Goal: Task Accomplishment & Management: Manage account settings

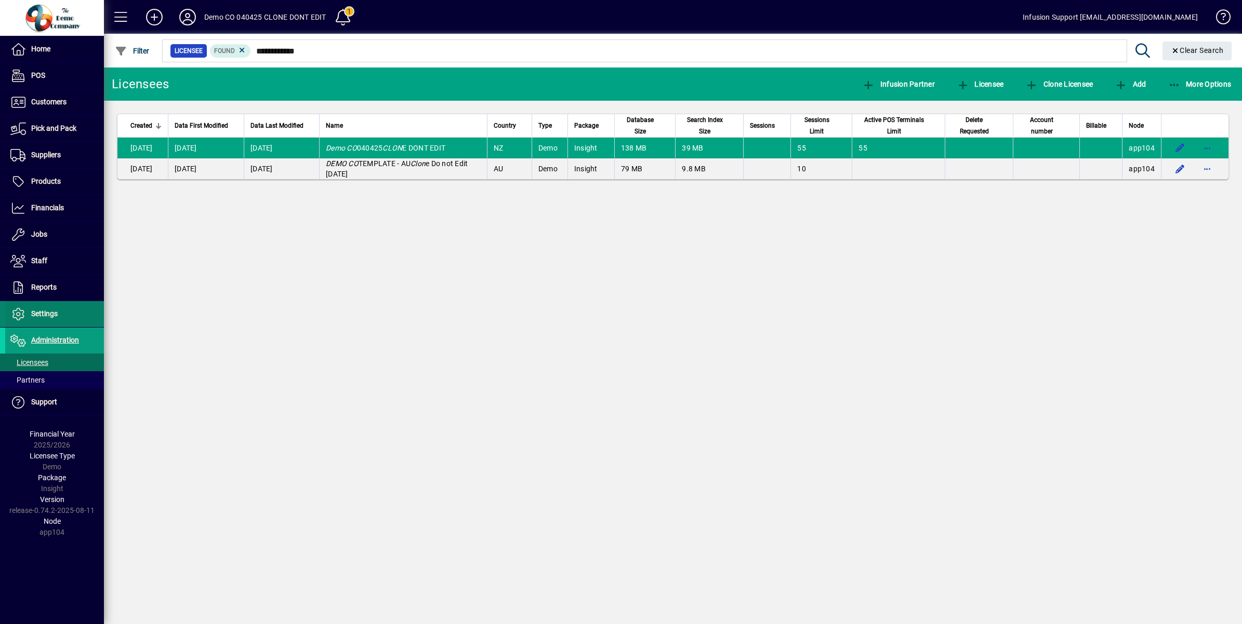
click at [58, 312] on span at bounding box center [54, 314] width 99 height 25
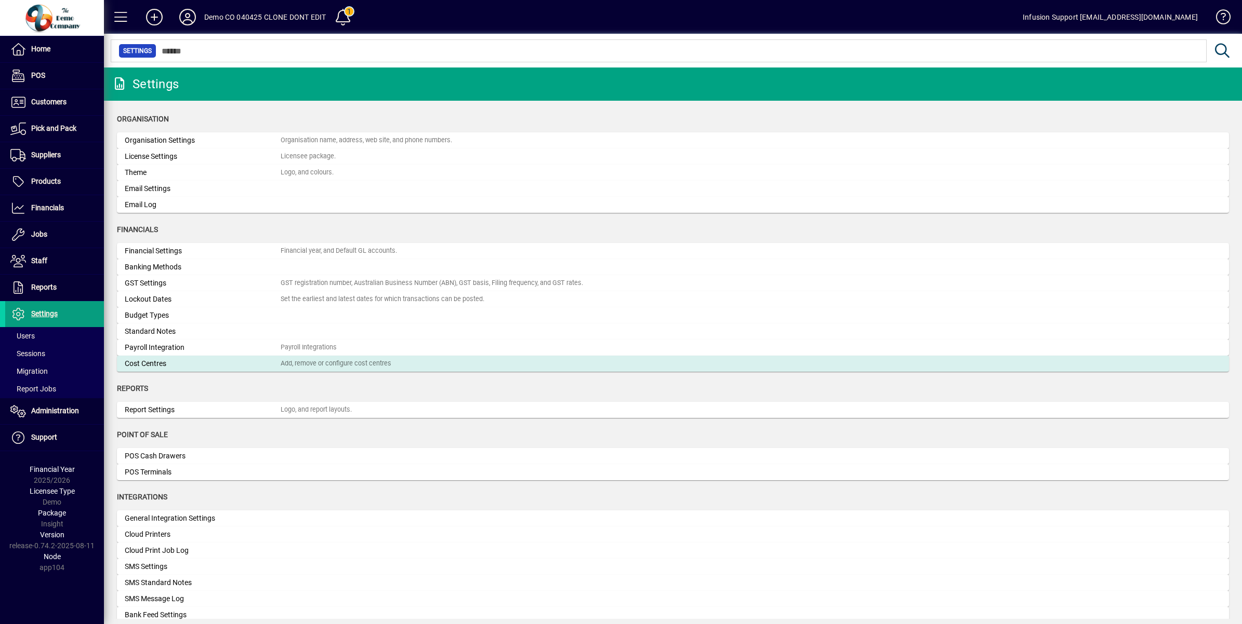
click at [179, 365] on div "Cost Centres" at bounding box center [203, 363] width 156 height 11
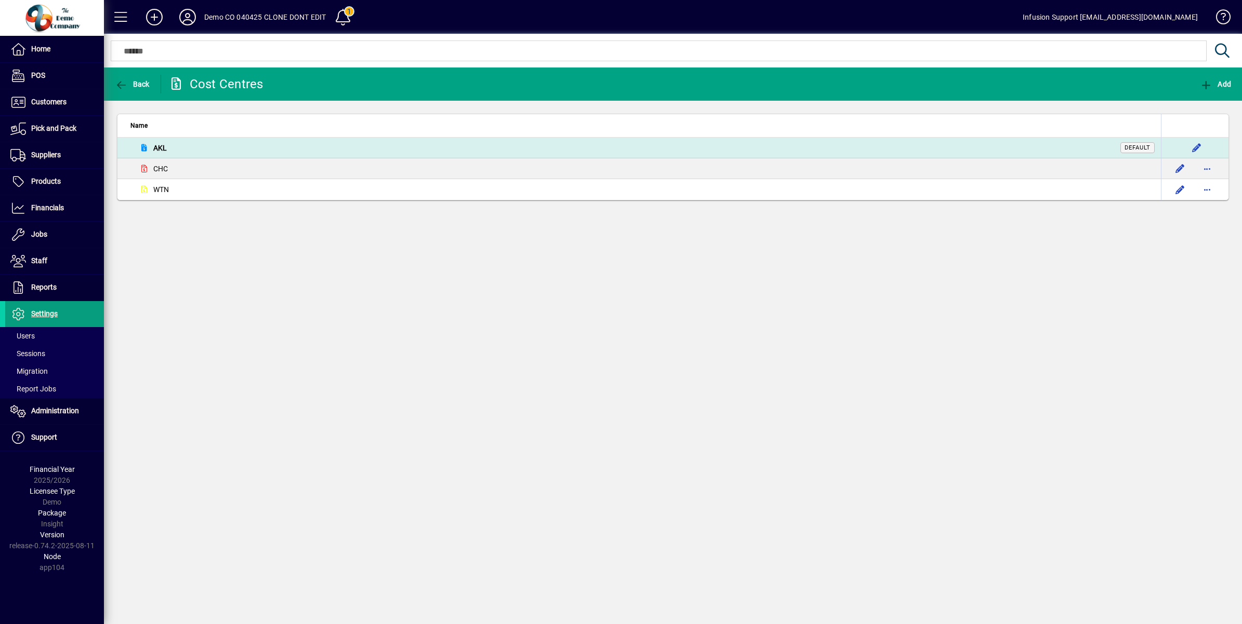
click at [185, 146] on div "AKL Default" at bounding box center [642, 148] width 1024 height 12
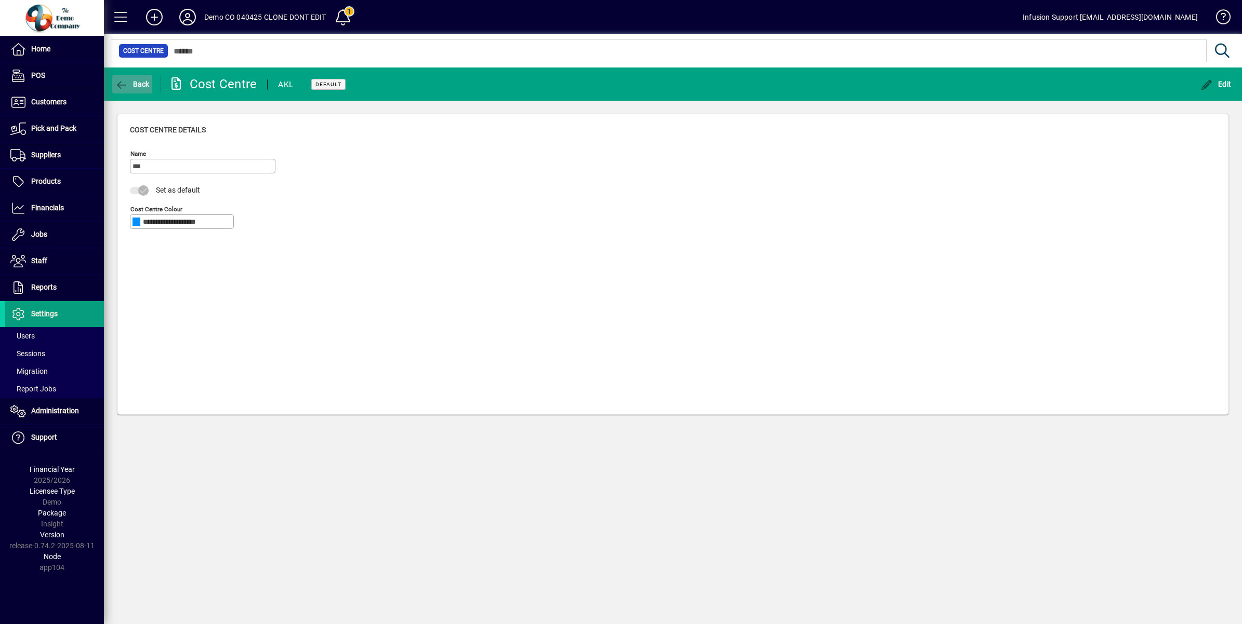
click at [141, 82] on span "Back" at bounding box center [132, 84] width 35 height 8
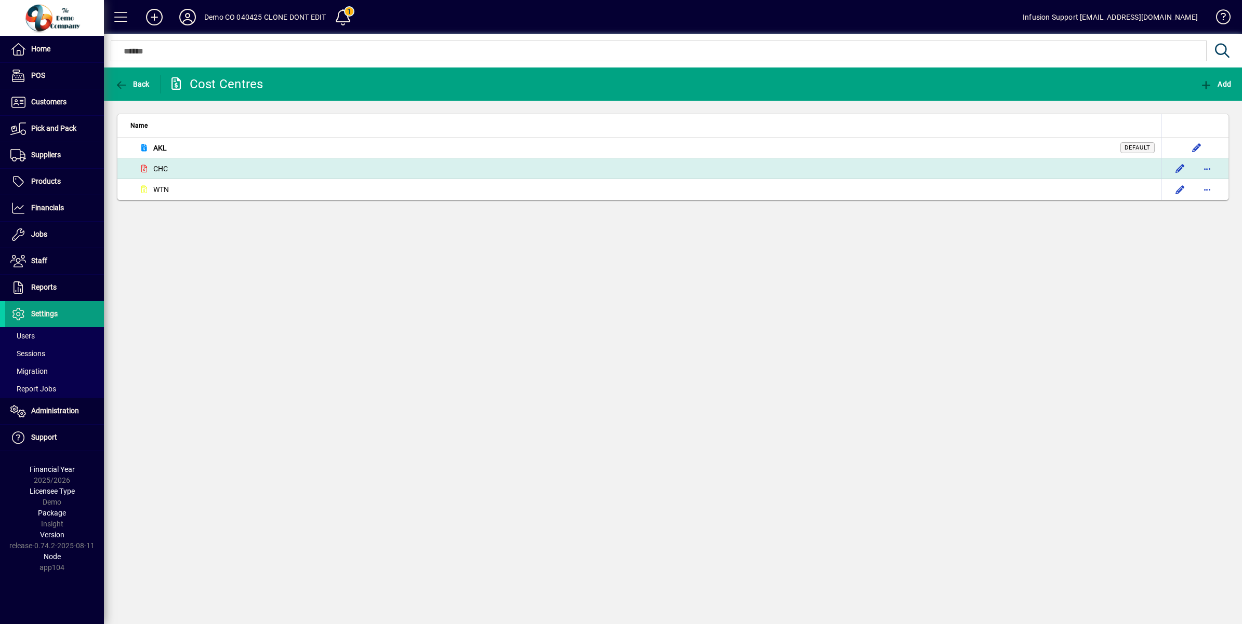
click at [195, 162] on td "CHC" at bounding box center [638, 168] width 1043 height 21
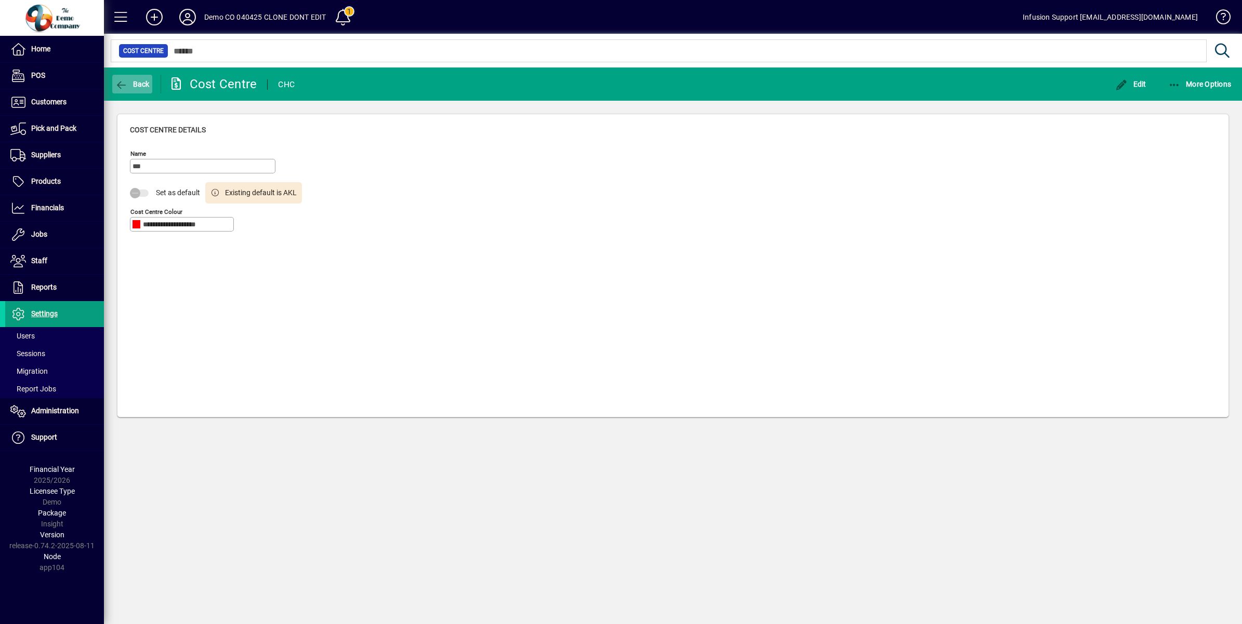
click at [126, 85] on icon "button" at bounding box center [121, 85] width 13 height 10
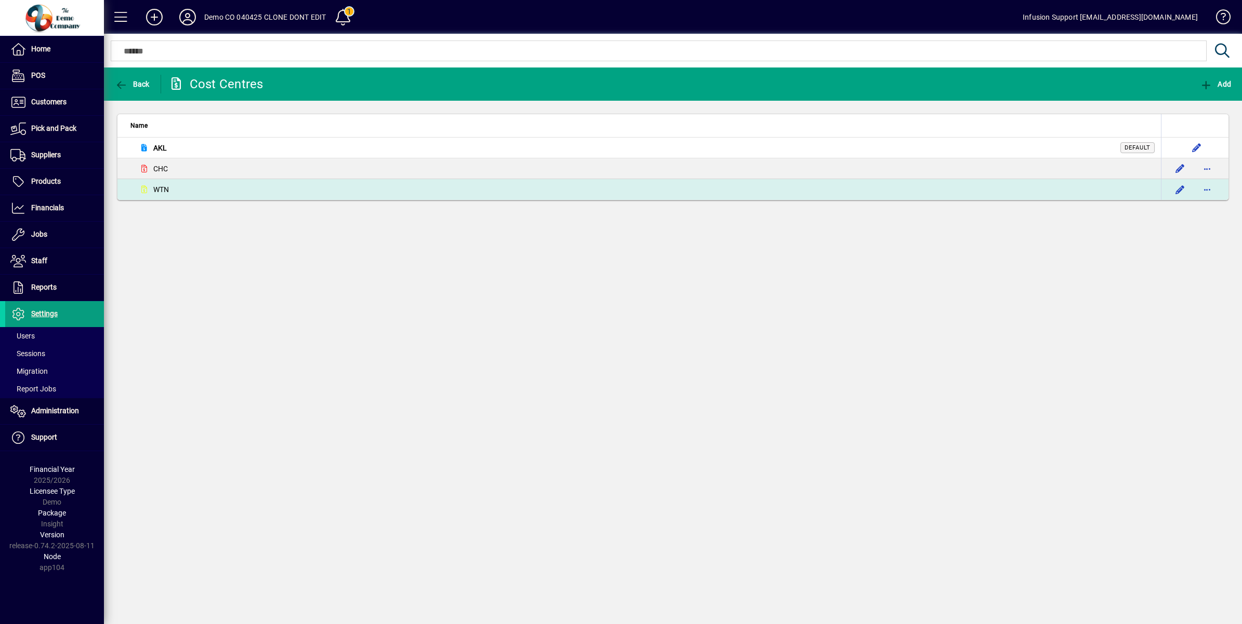
click at [186, 192] on div "WTN" at bounding box center [642, 189] width 1024 height 12
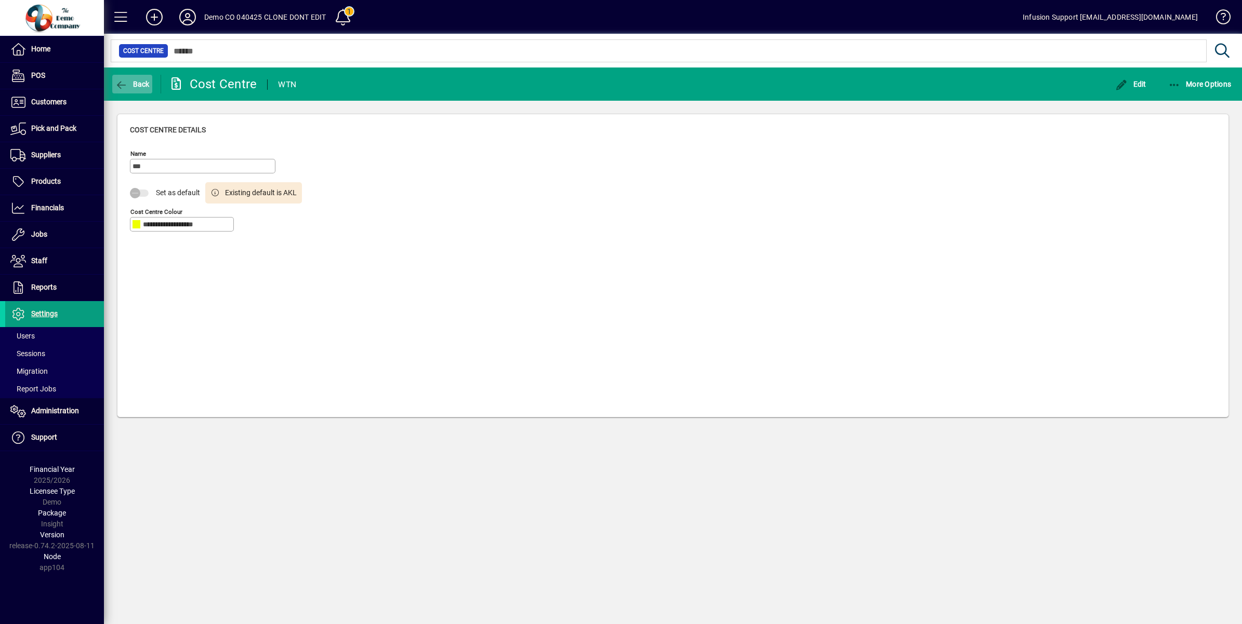
click at [125, 82] on icon "button" at bounding box center [121, 85] width 13 height 10
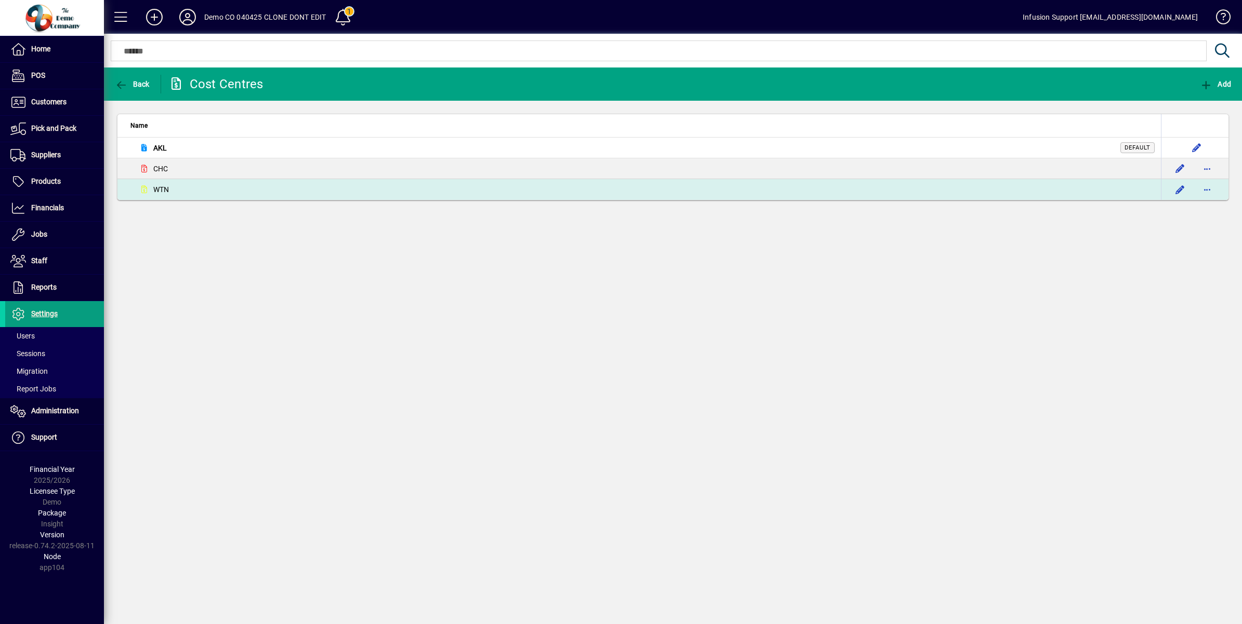
click at [249, 188] on div "WTN" at bounding box center [642, 189] width 1024 height 12
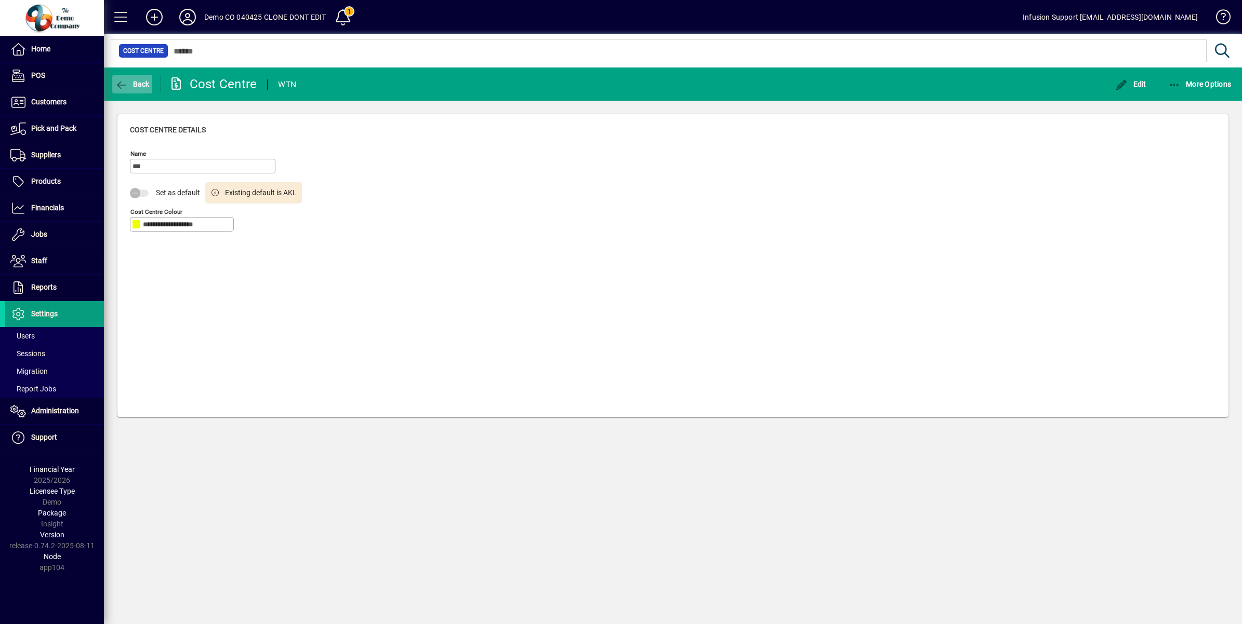
click at [141, 82] on span "Back" at bounding box center [132, 84] width 35 height 8
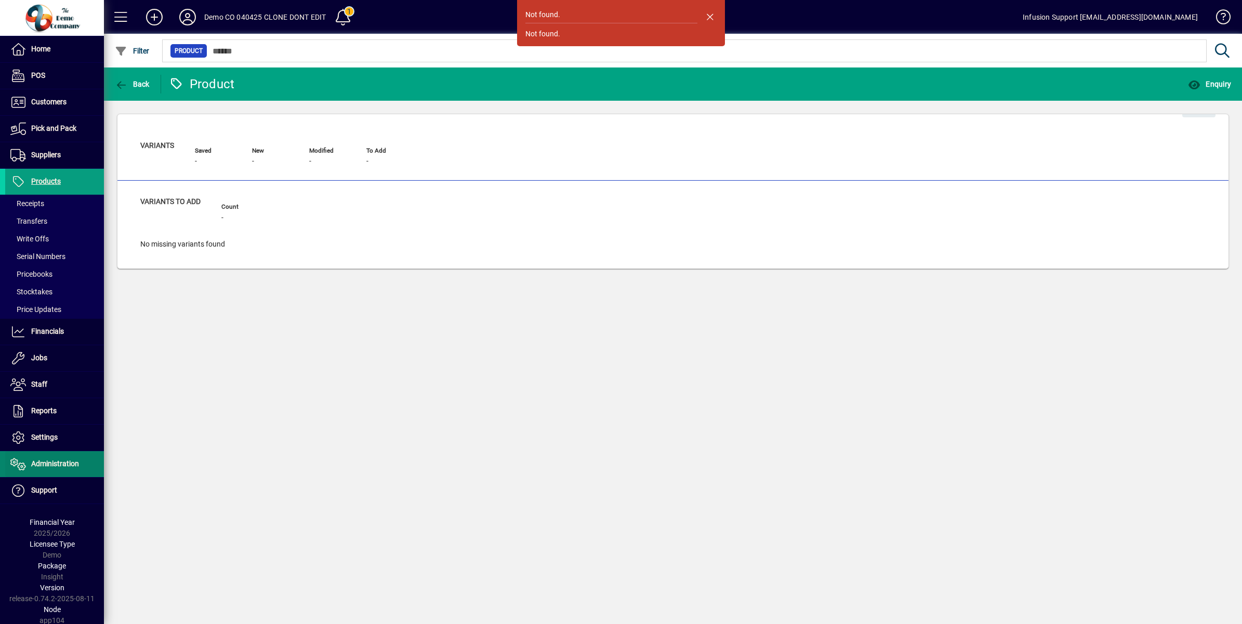
click at [63, 471] on span "Administration" at bounding box center [42, 464] width 74 height 12
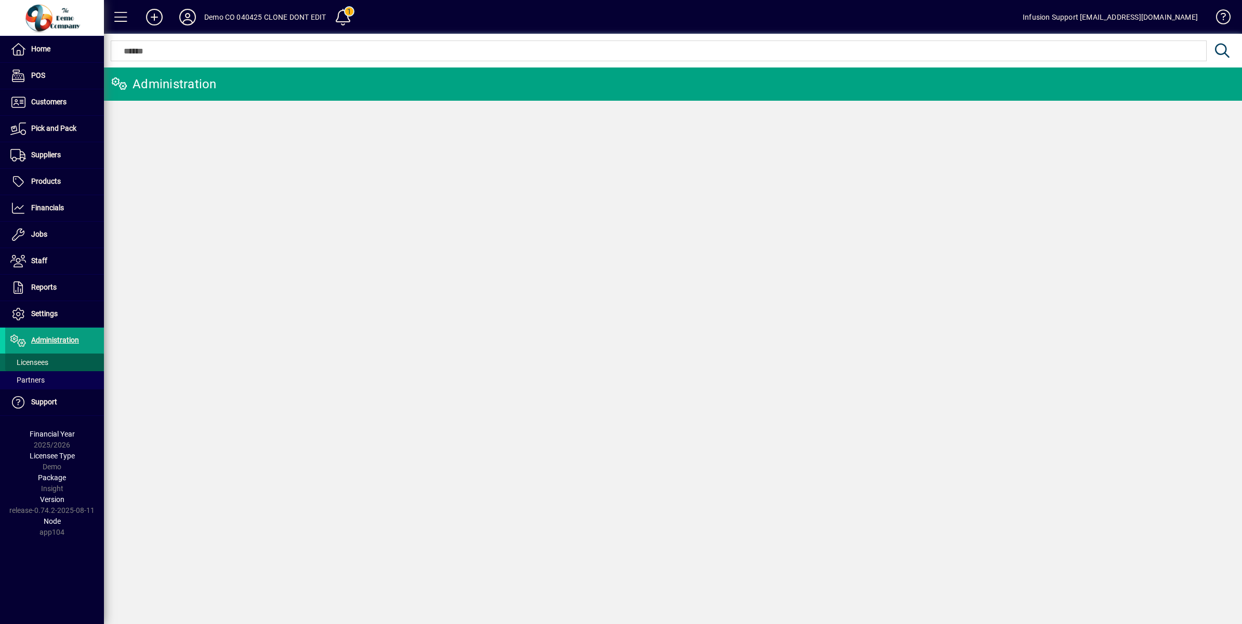
click at [58, 364] on span at bounding box center [54, 362] width 99 height 25
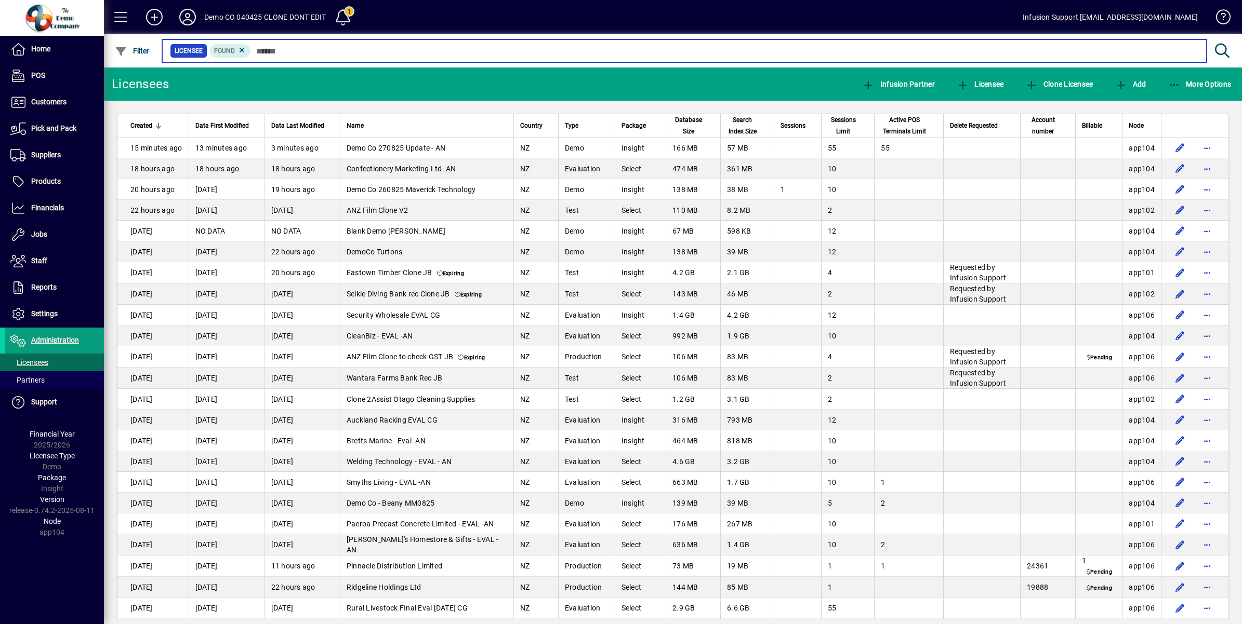
click at [266, 48] on input "text" at bounding box center [724, 51] width 947 height 15
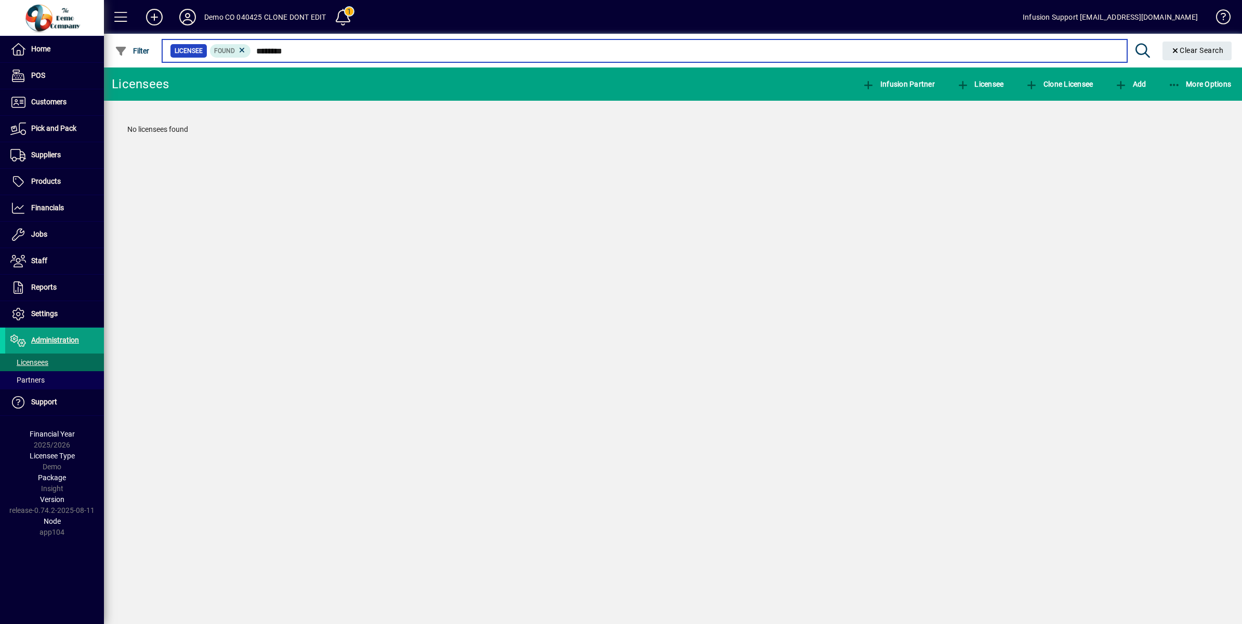
click at [330, 53] on input "********" at bounding box center [684, 51] width 867 height 15
type input "********"
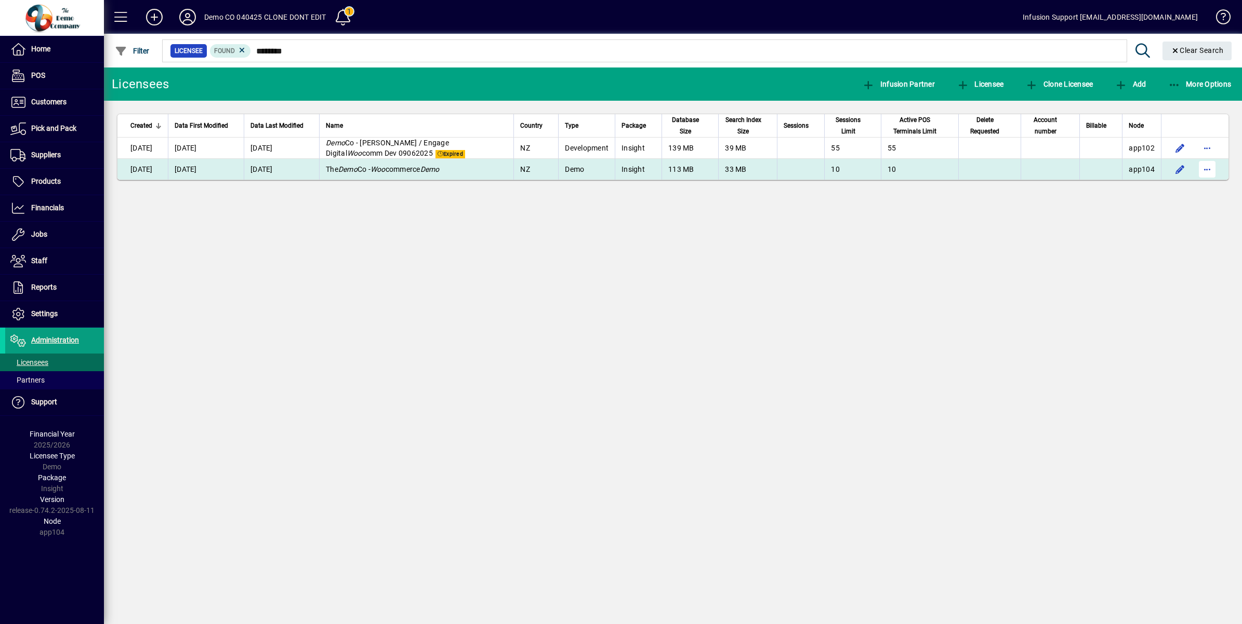
click at [1213, 167] on span "button" at bounding box center [1206, 169] width 25 height 25
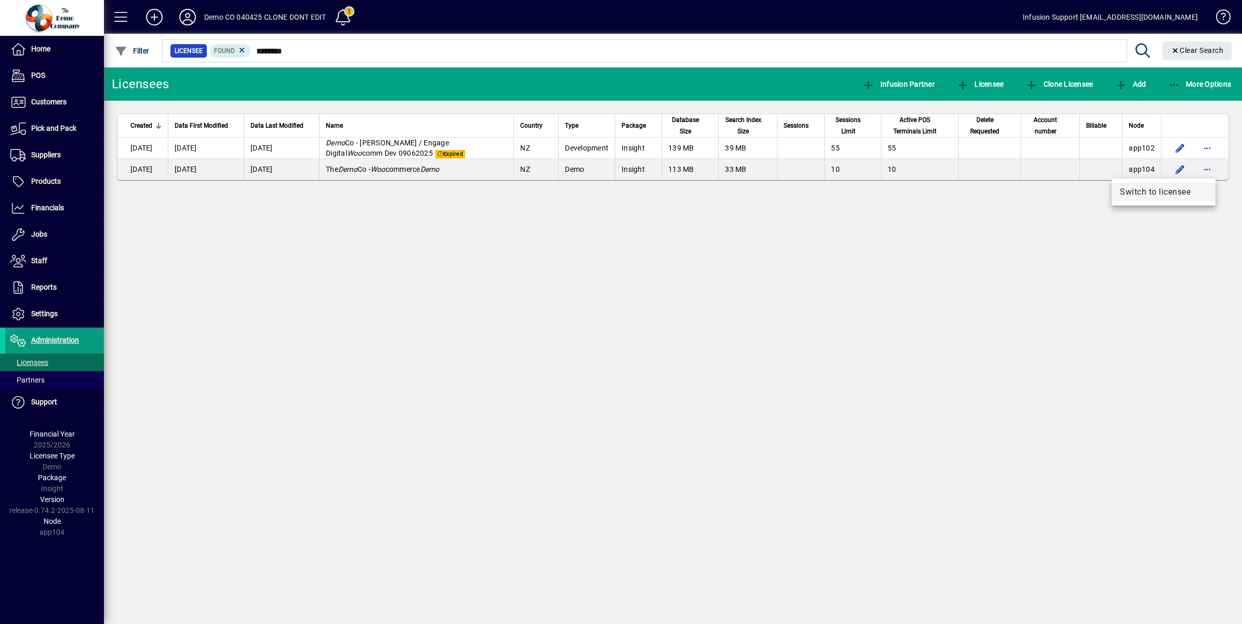
click at [1167, 188] on span "Switch to licensee" at bounding box center [1162, 192] width 87 height 12
